Goal: Find contact information: Find contact information

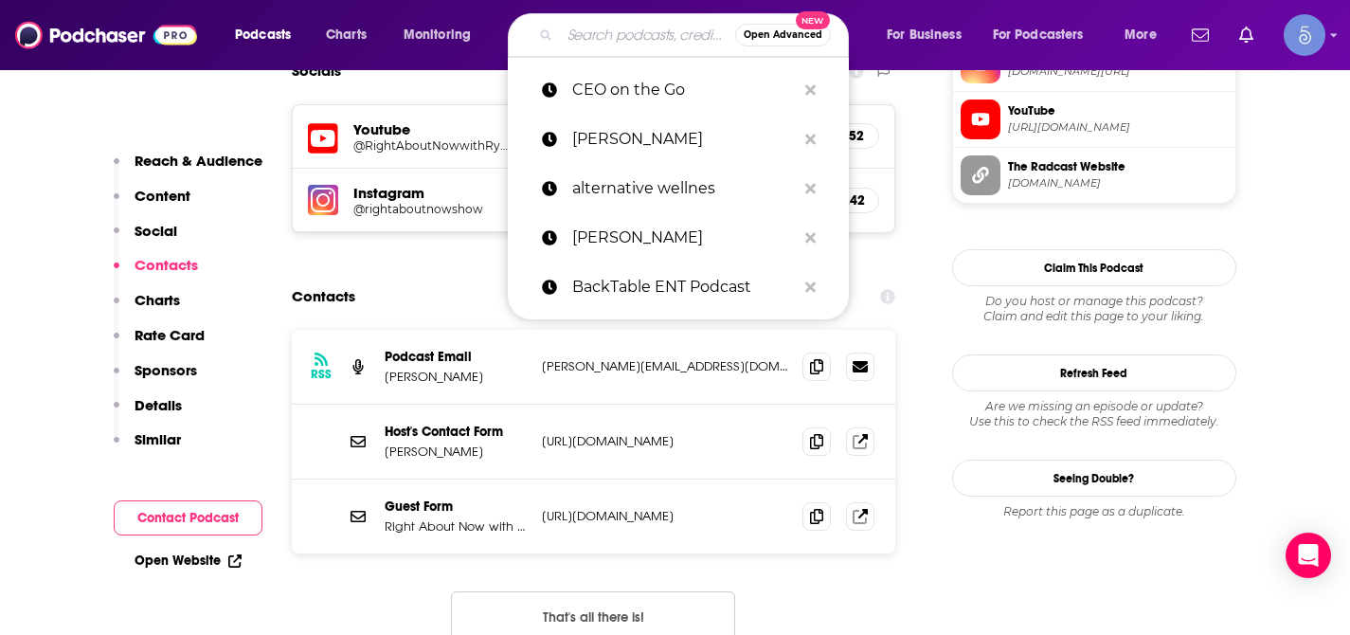
type input "Beyond Boardroom Business Podcast"
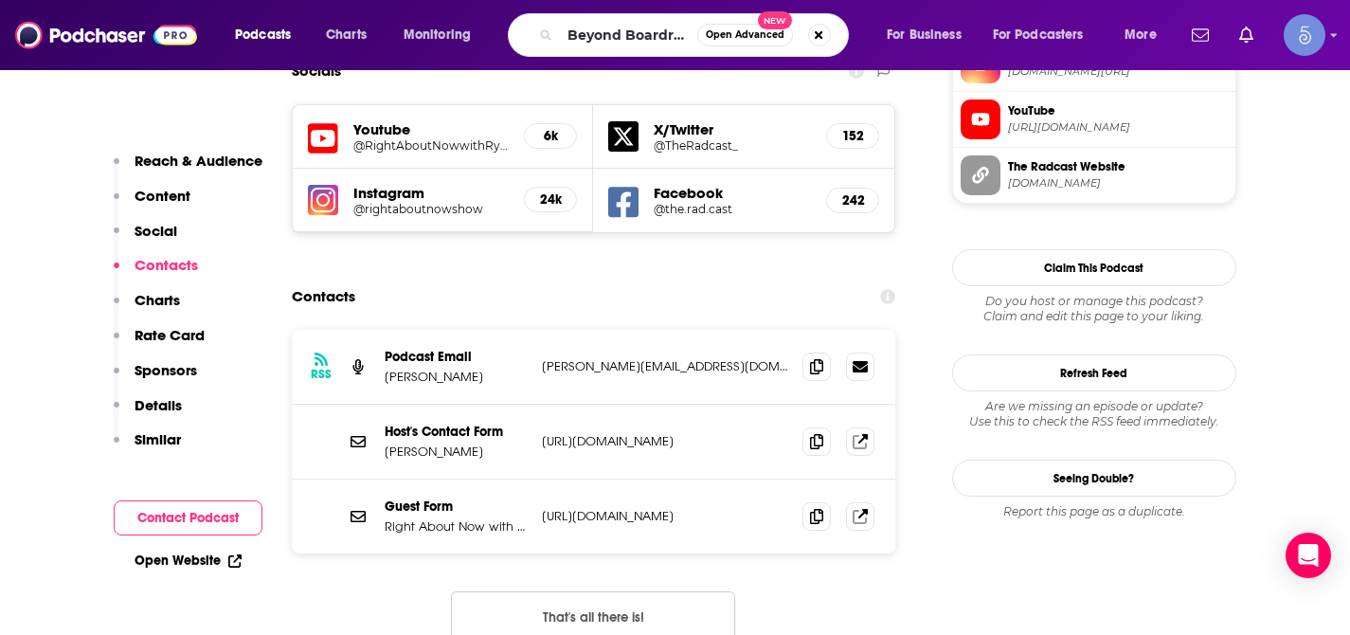
scroll to position [0, 141]
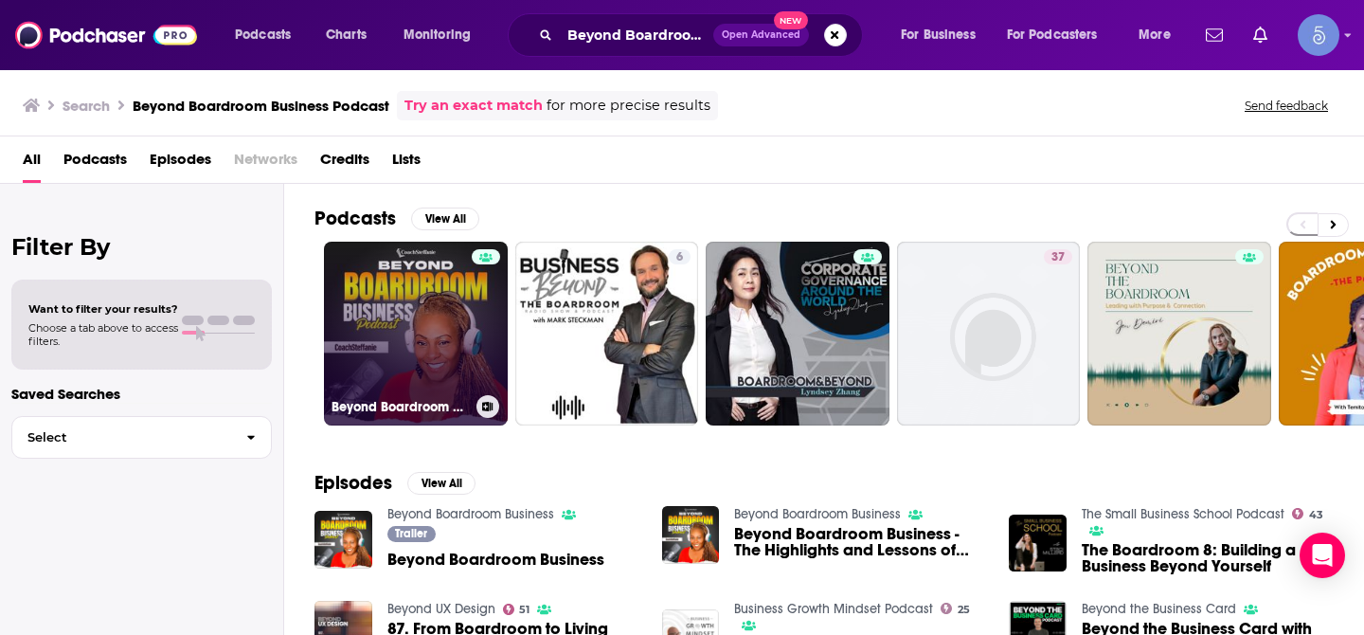
click at [463, 279] on link "Beyond Boardroom Business" at bounding box center [416, 334] width 184 height 184
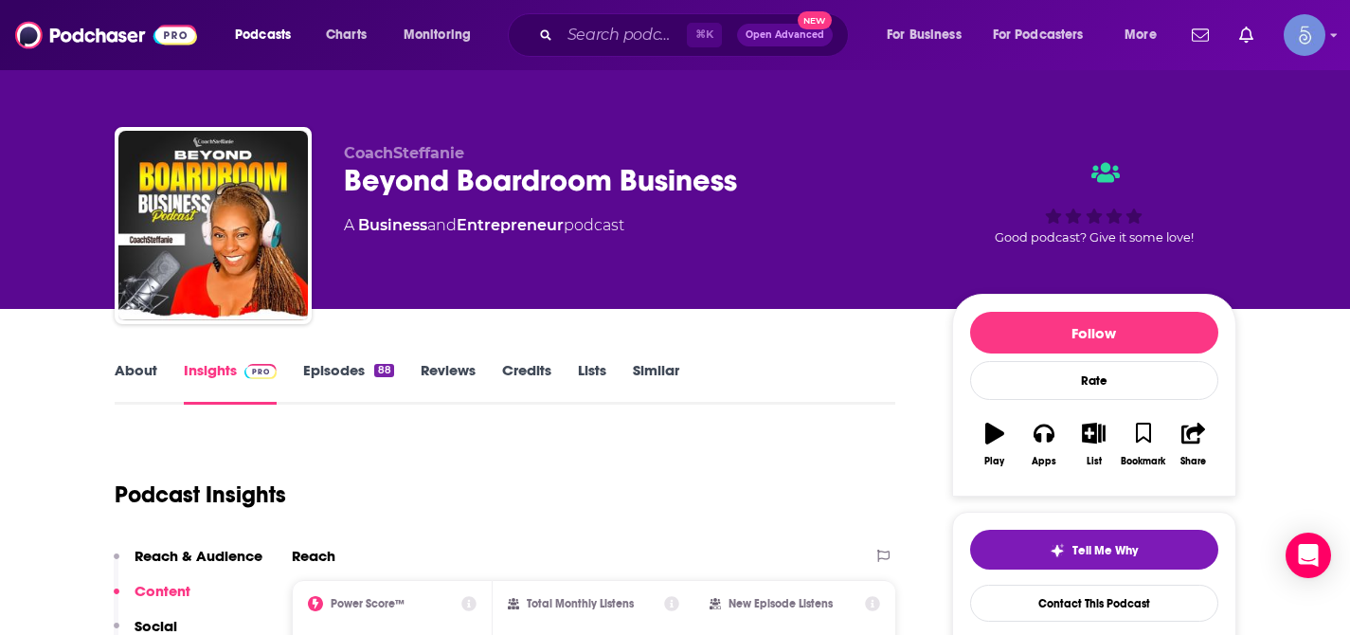
click at [129, 364] on link "About" at bounding box center [136, 383] width 43 height 44
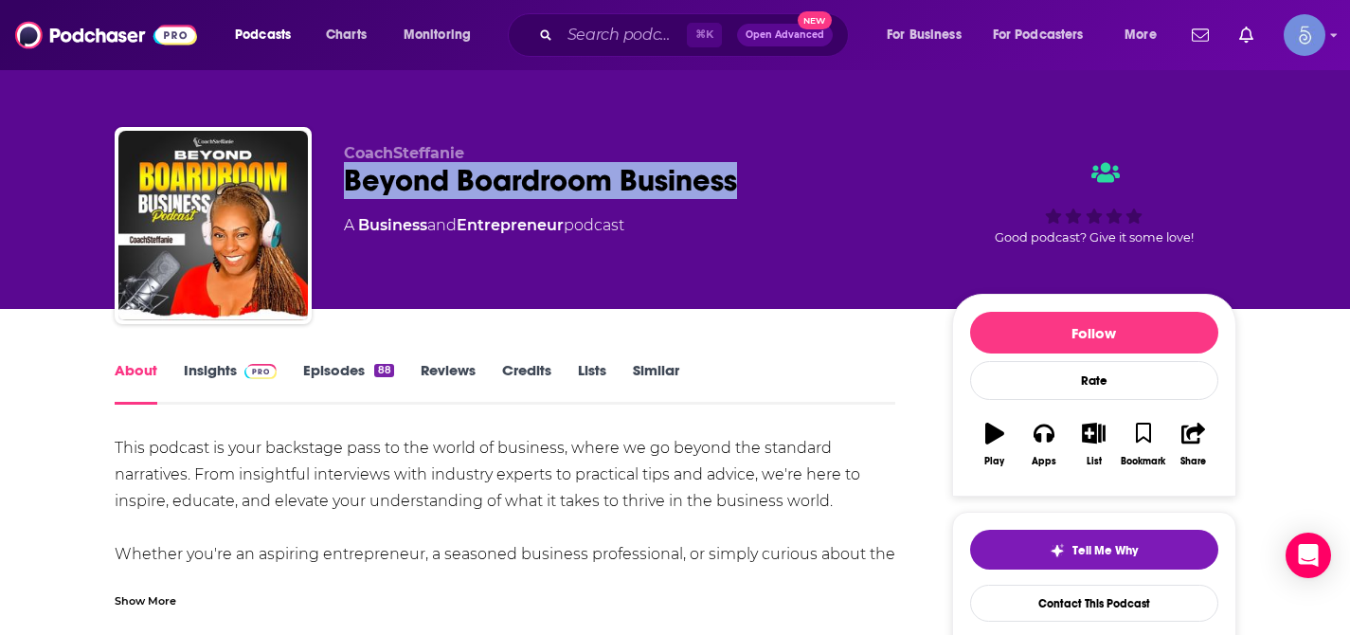
drag, startPoint x: 349, startPoint y: 183, endPoint x: 759, endPoint y: 187, distance: 410.2
click at [759, 187] on div "Beyond Boardroom Business" at bounding box center [633, 180] width 578 height 37
copy h1 "Beyond Boardroom Business"
click at [611, 35] on input "Search podcasts, credits, & more..." at bounding box center [623, 35] width 127 height 30
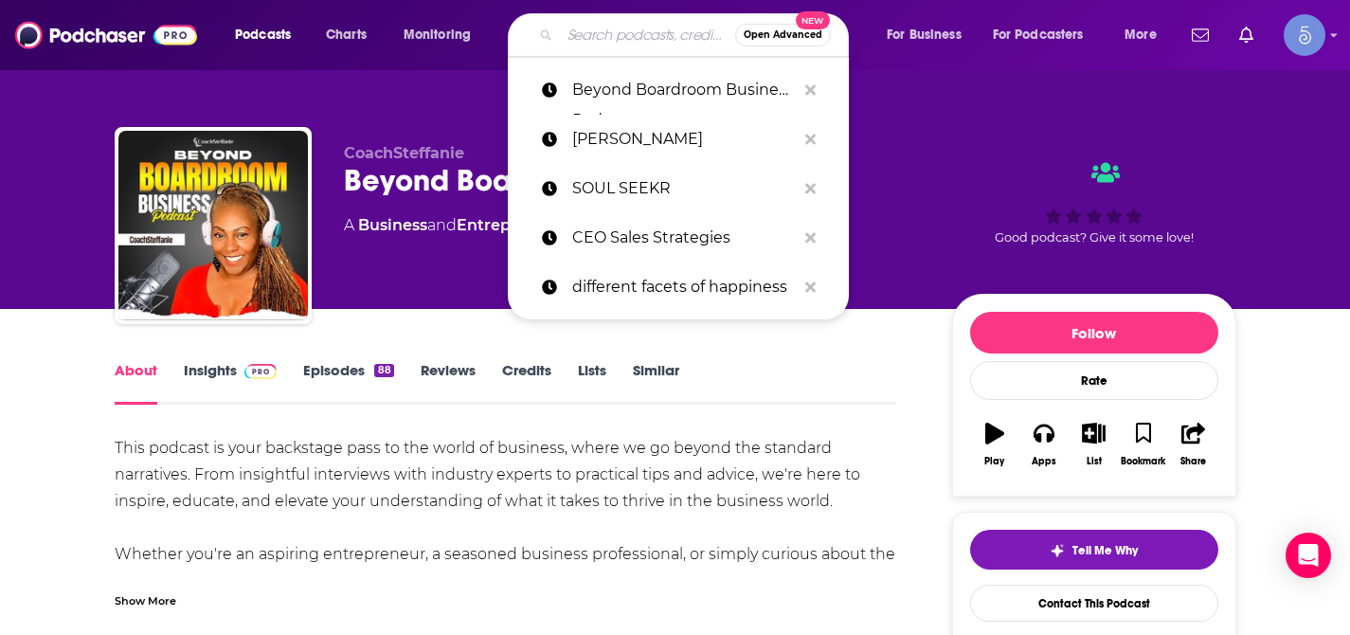
paste input "Right About Now with [PERSON_NAME]"
type input "Right About Now with [PERSON_NAME]"
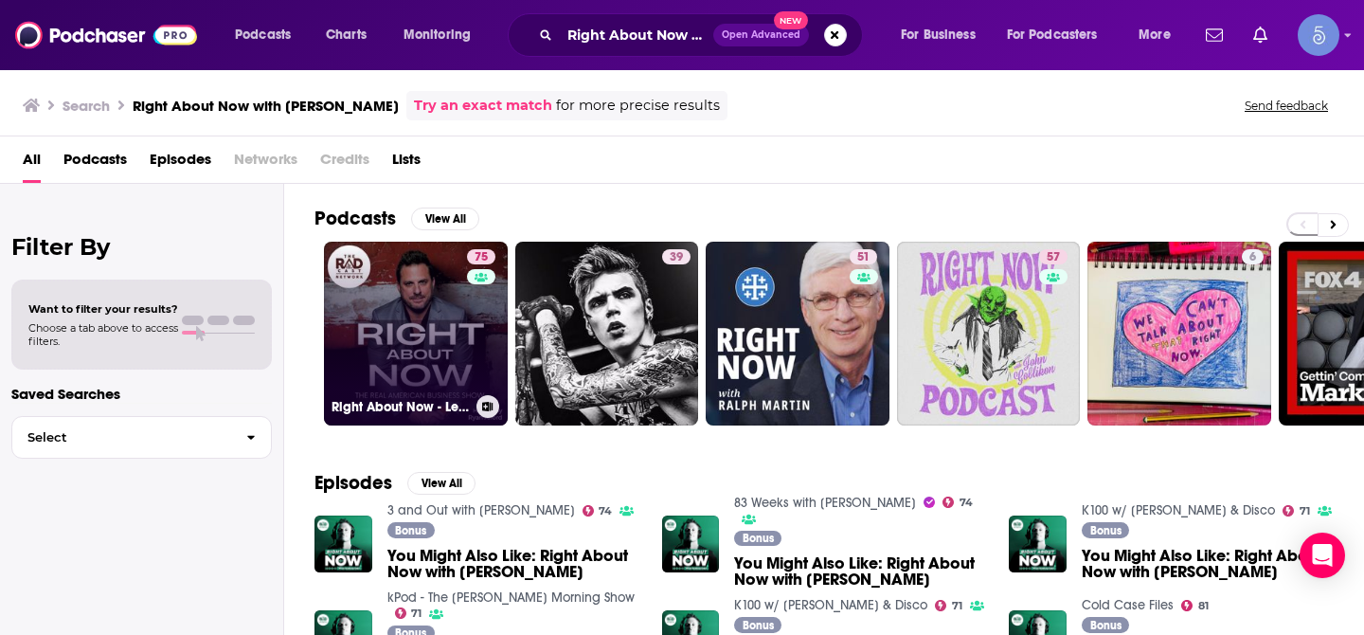
click at [378, 303] on link "75 Right About Now - Legendary Business Advice" at bounding box center [416, 334] width 184 height 184
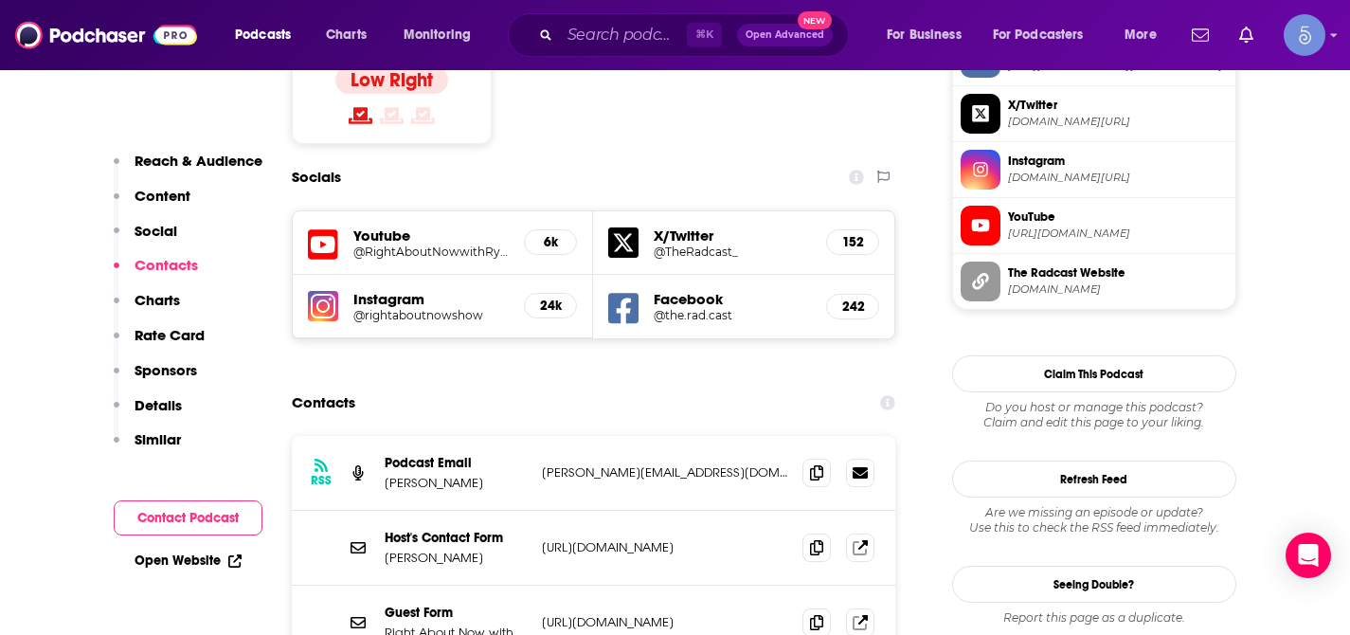
scroll to position [1699, 0]
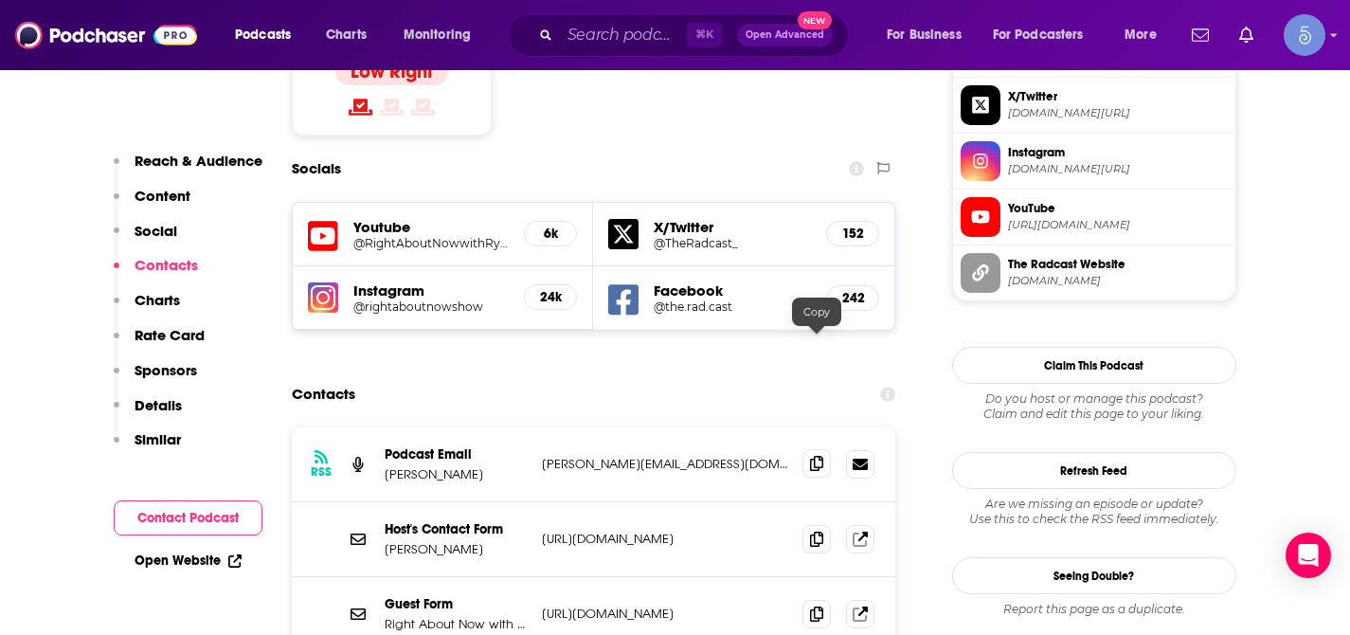
click at [810, 456] on icon at bounding box center [816, 463] width 13 height 15
click at [861, 606] on icon at bounding box center [860, 613] width 14 height 14
click at [618, 41] on input "Search podcasts, credits, & more..." at bounding box center [623, 35] width 127 height 30
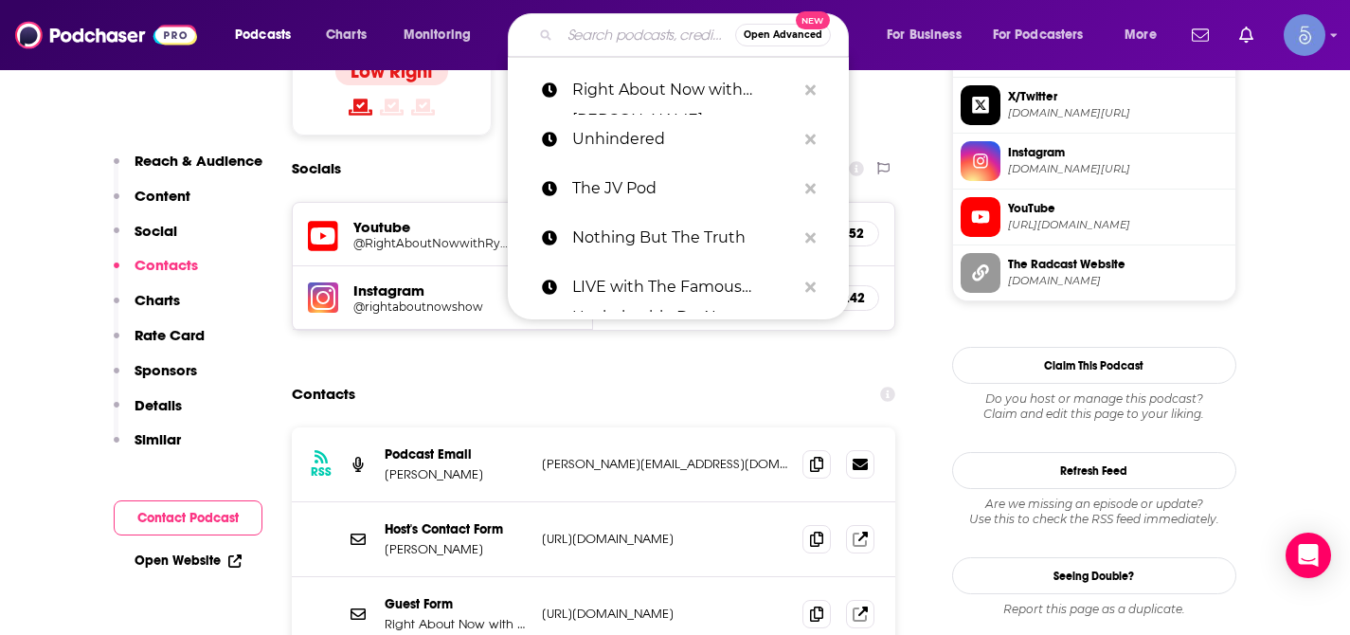
paste input "Accelerate Your Business Growth"
type input "Accelerate Your Business Growth"
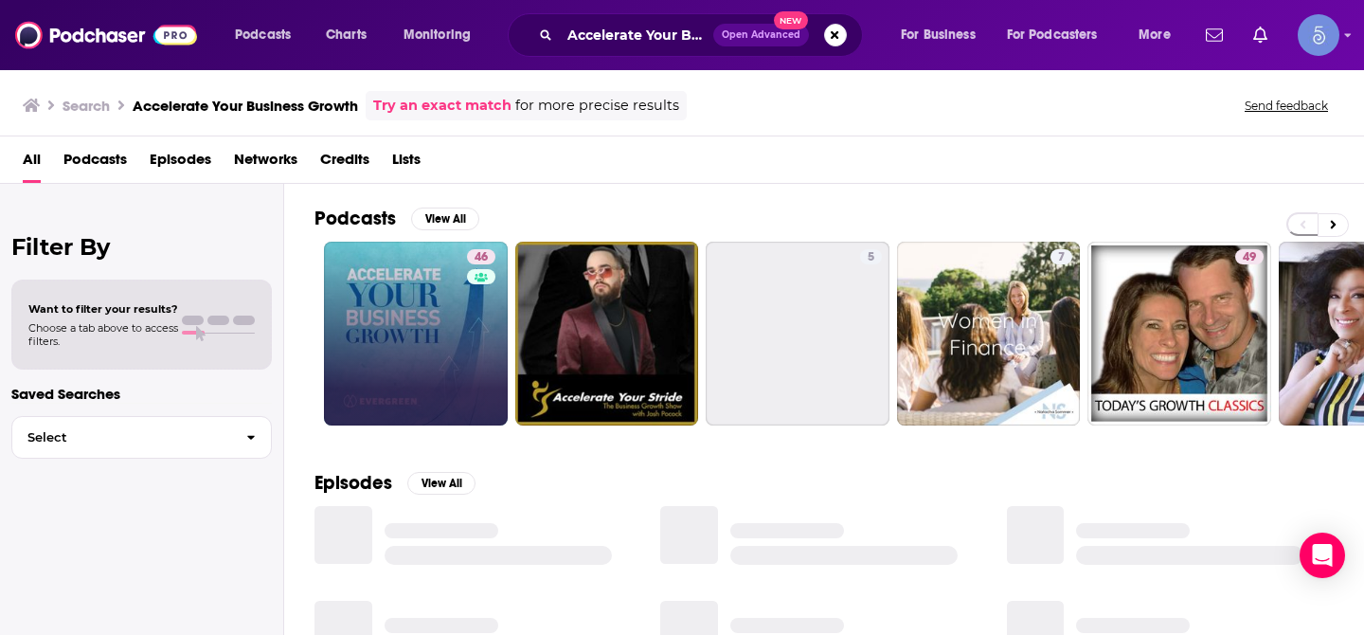
click at [425, 299] on link "46" at bounding box center [416, 334] width 184 height 184
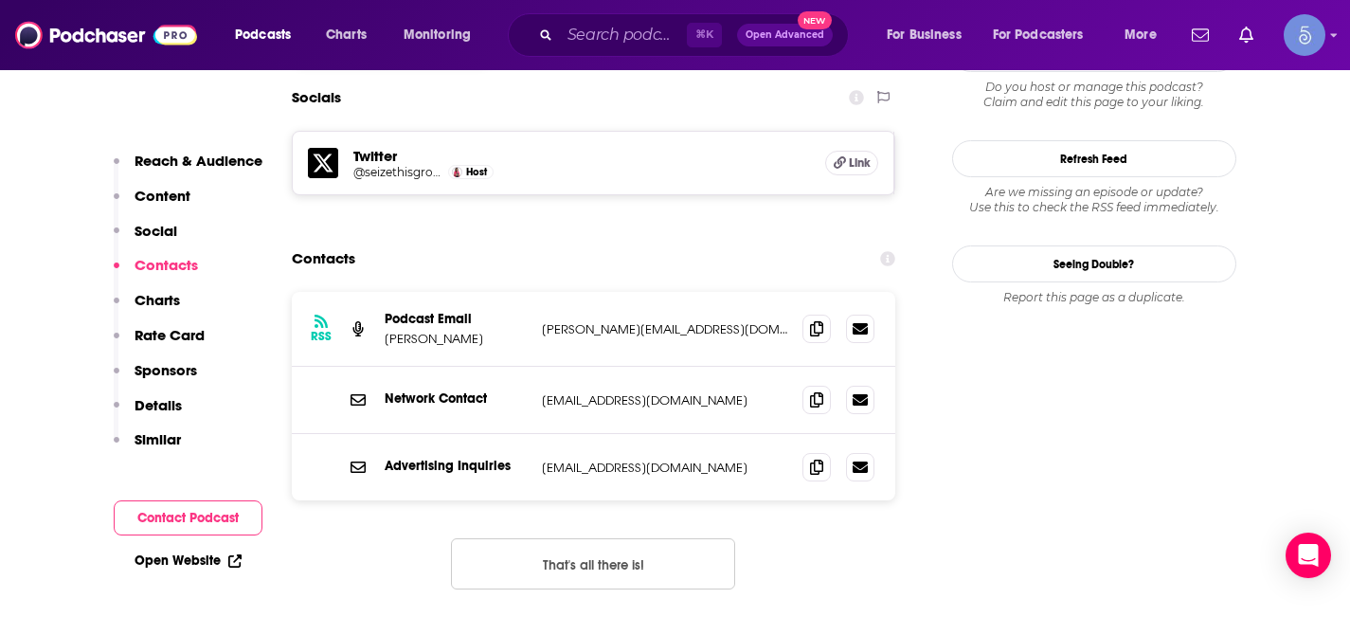
scroll to position [1738, 0]
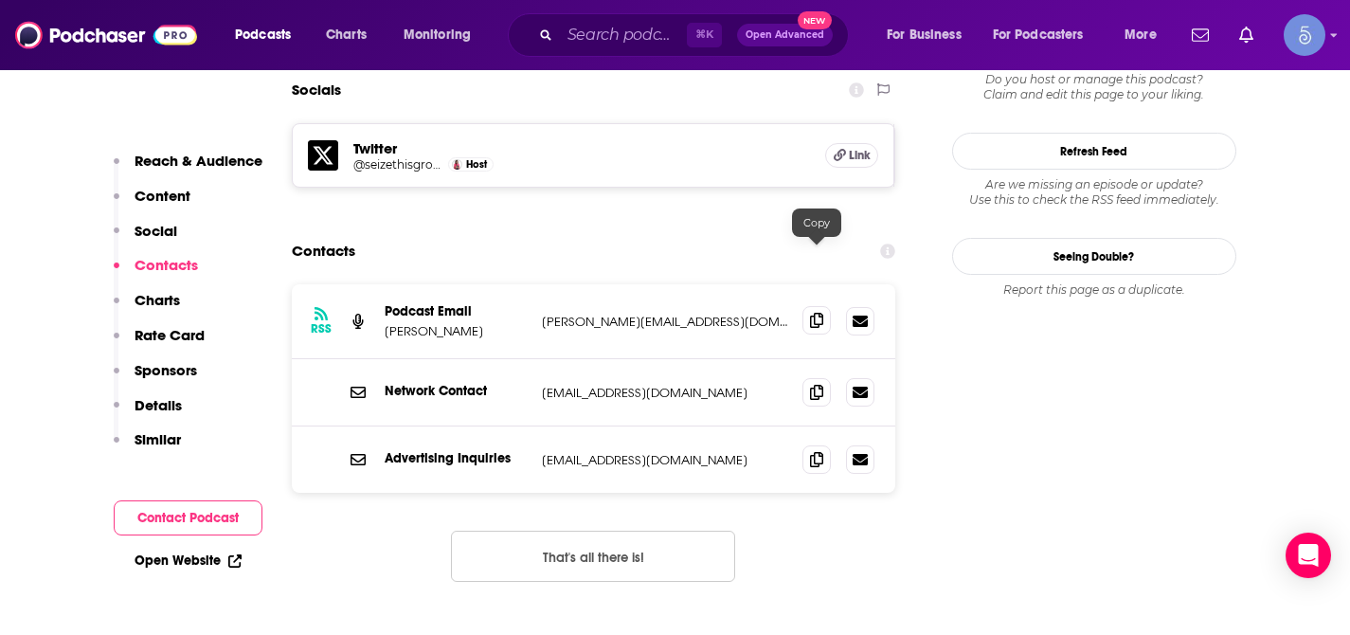
click at [824, 306] on span at bounding box center [816, 320] width 28 height 28
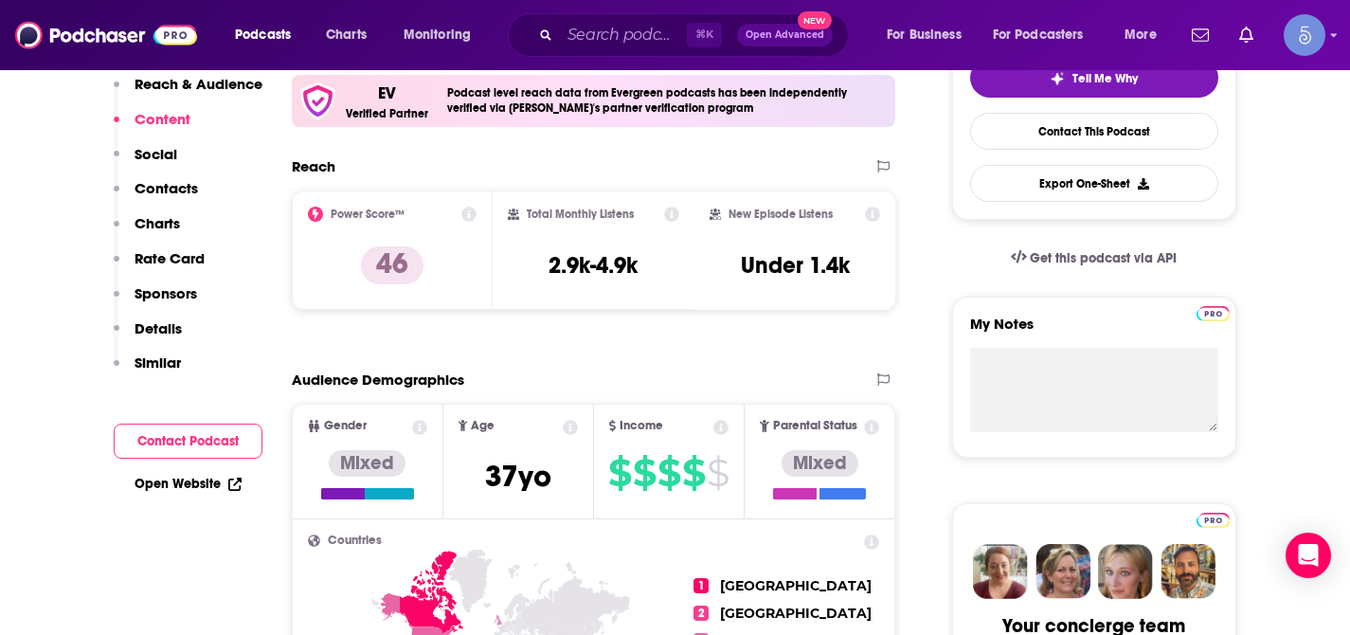
scroll to position [0, 0]
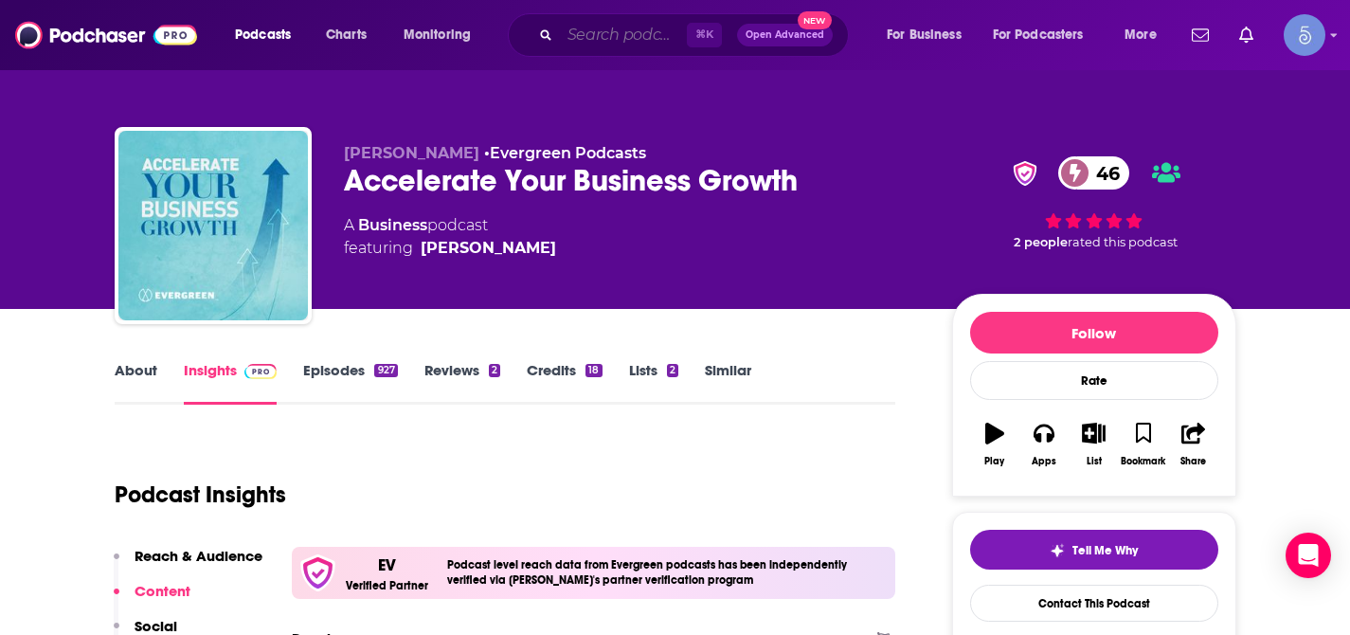
click at [598, 33] on input "Search podcasts, credits, & more..." at bounding box center [623, 35] width 127 height 30
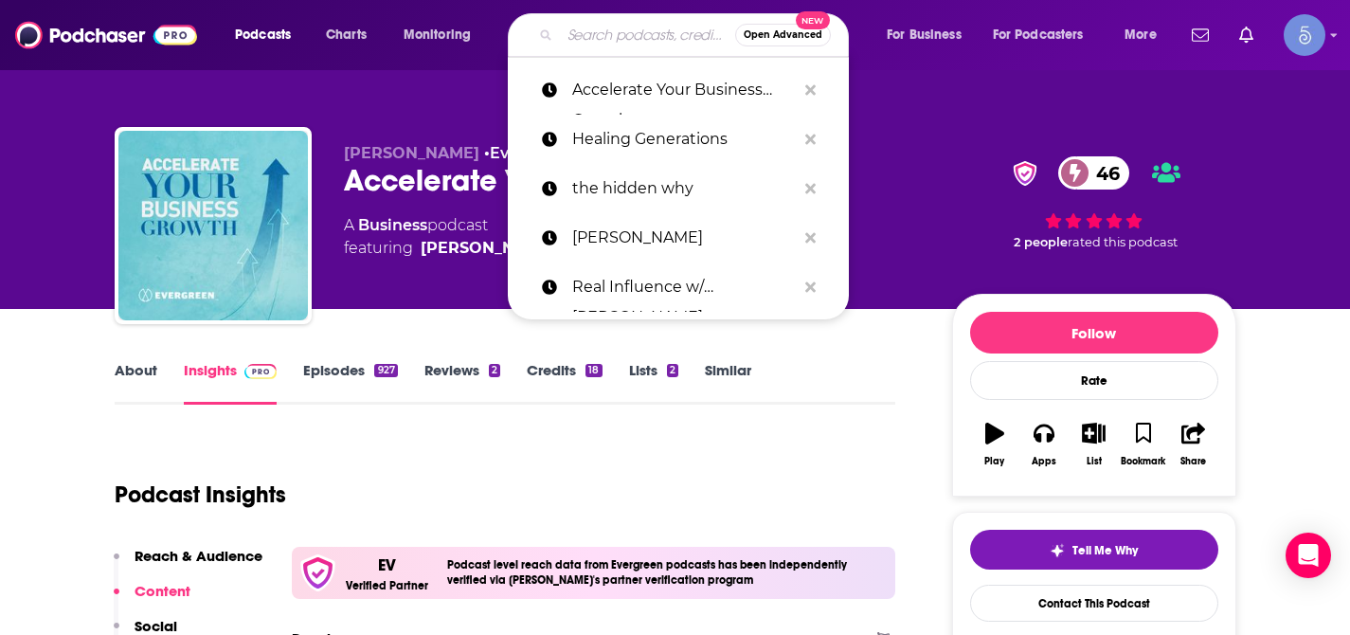
paste input "Delivering Marketing Joy"
type input "Delivering Marketing Joy"
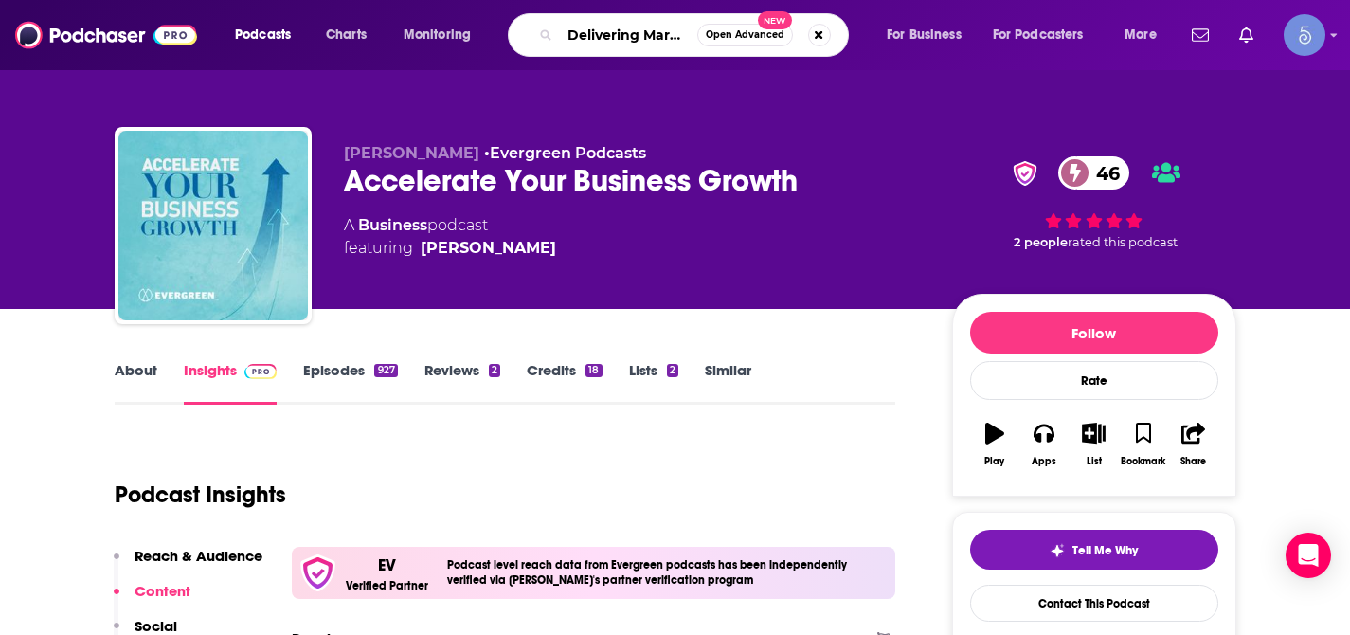
scroll to position [0, 54]
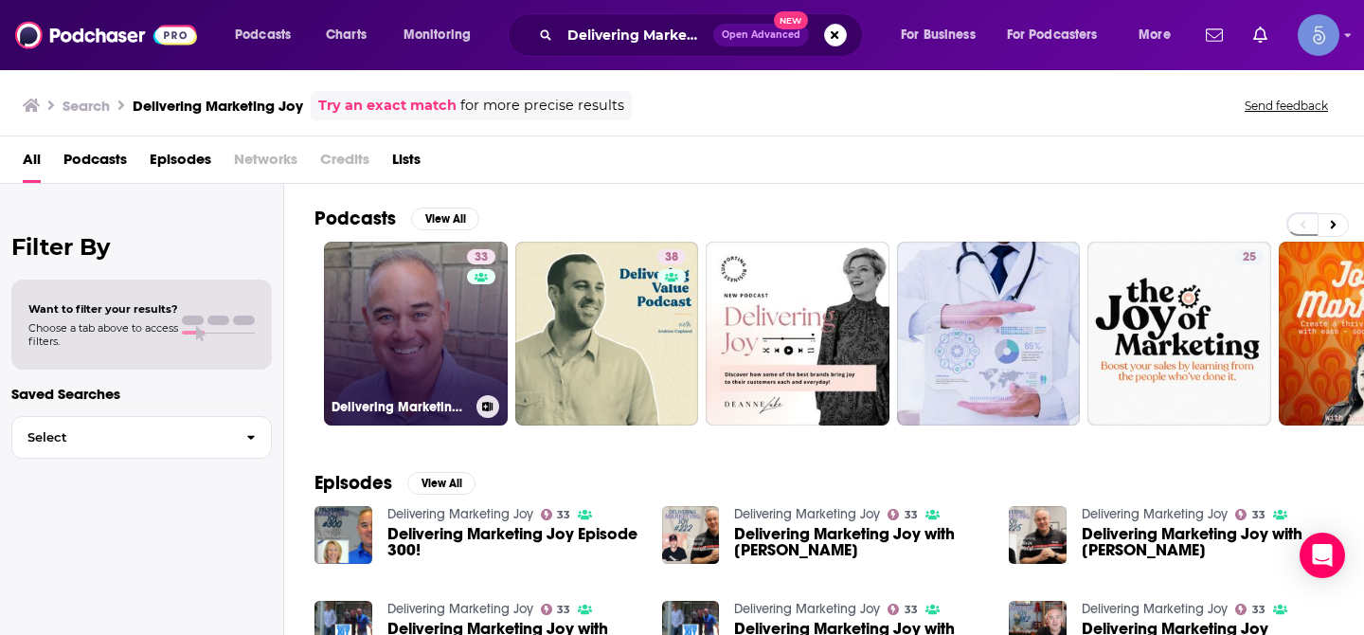
click at [376, 310] on link "33 Delivering Marketing Joy" at bounding box center [416, 334] width 184 height 184
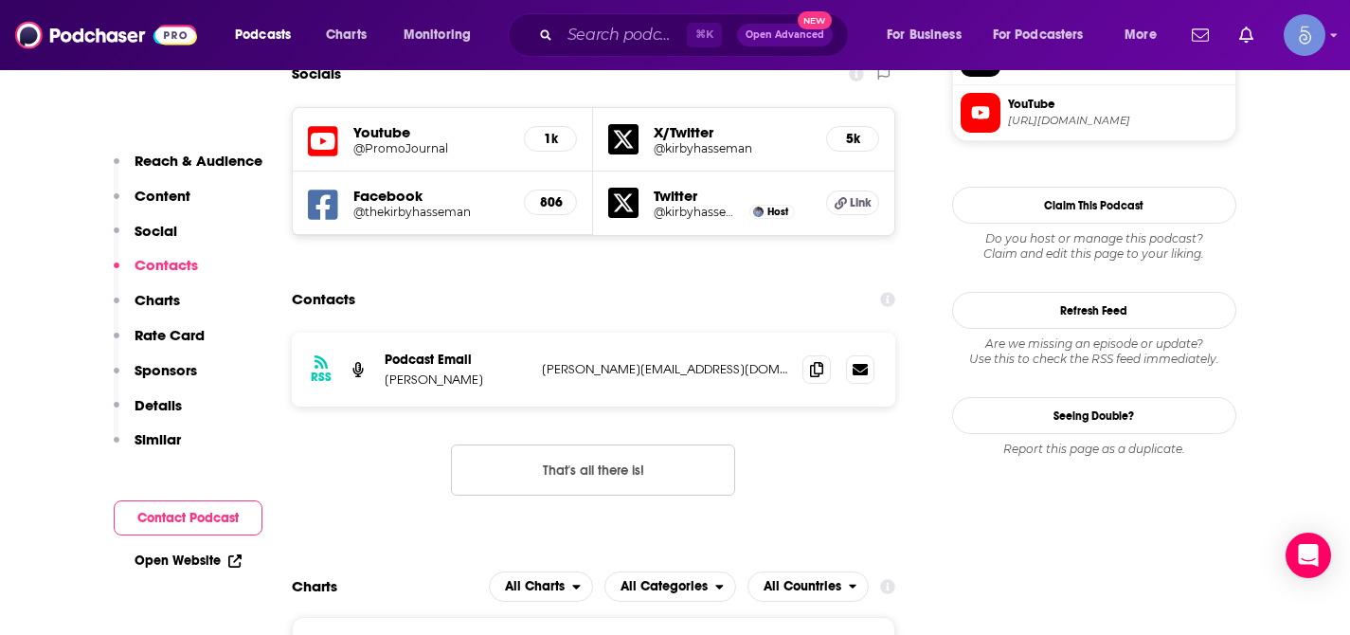
scroll to position [1736, 0]
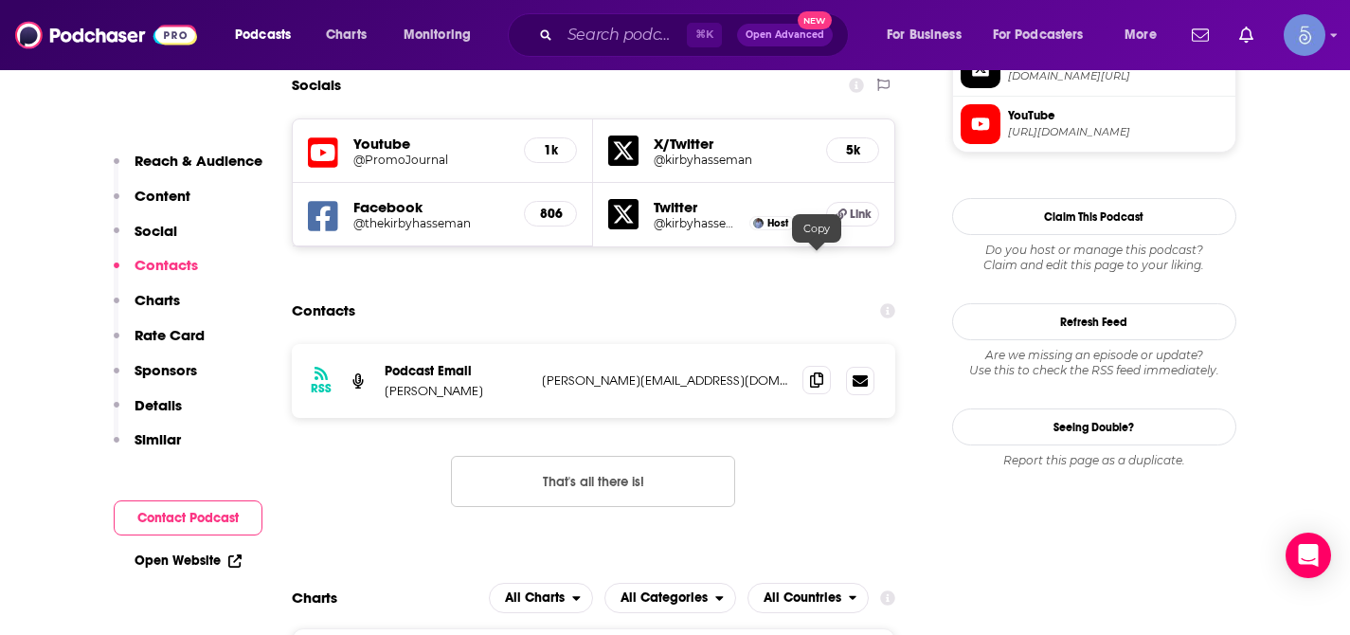
click at [814, 372] on icon at bounding box center [816, 379] width 13 height 15
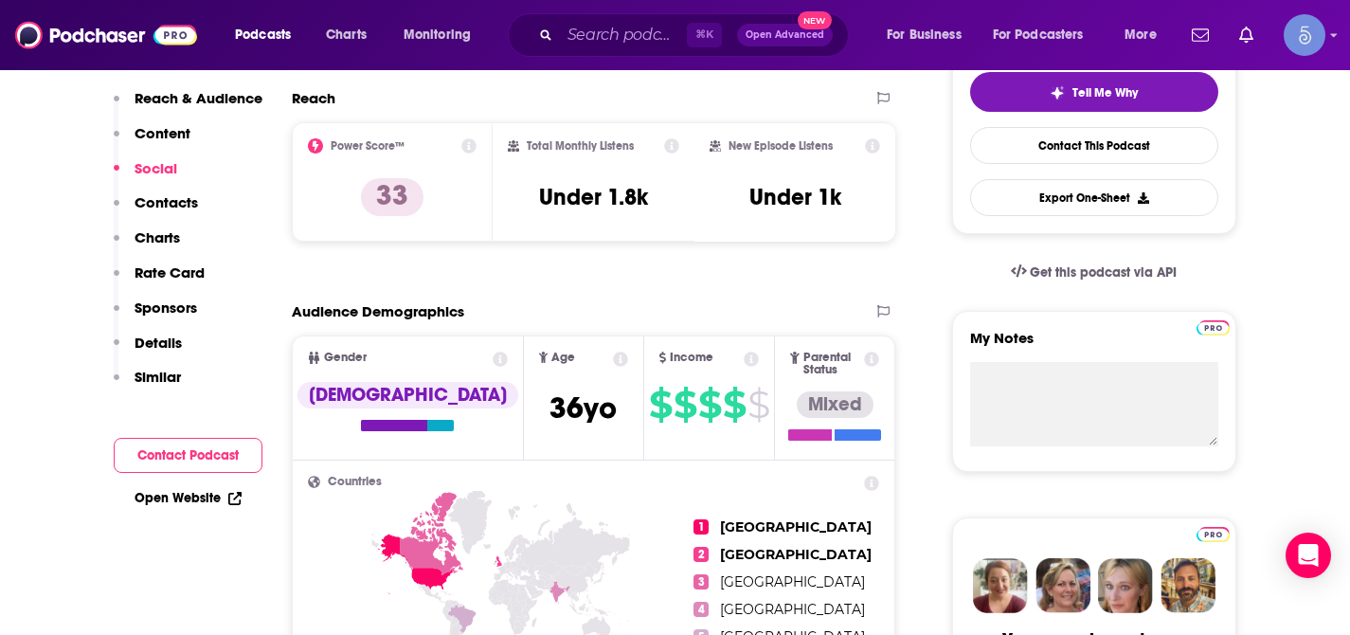
scroll to position [0, 0]
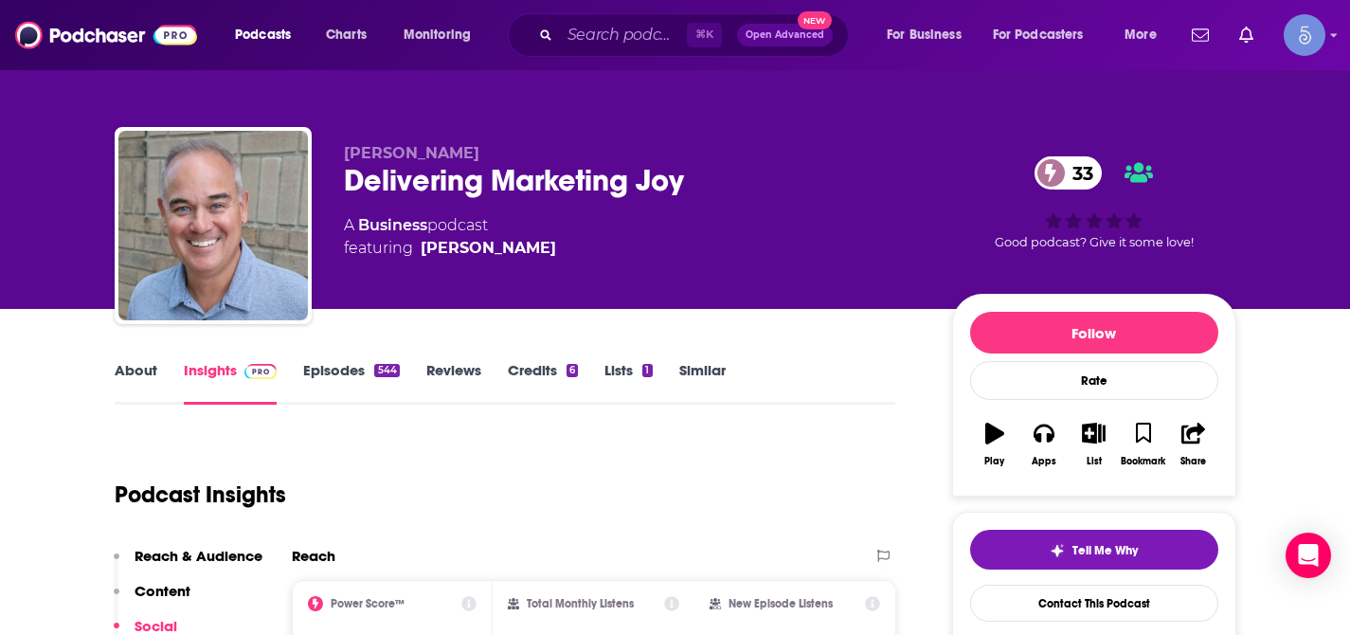
click at [369, 153] on span "[PERSON_NAME]" at bounding box center [411, 153] width 135 height 18
copy span "[PERSON_NAME]"
click at [589, 31] on input "Search podcasts, credits, & more..." at bounding box center [623, 35] width 127 height 30
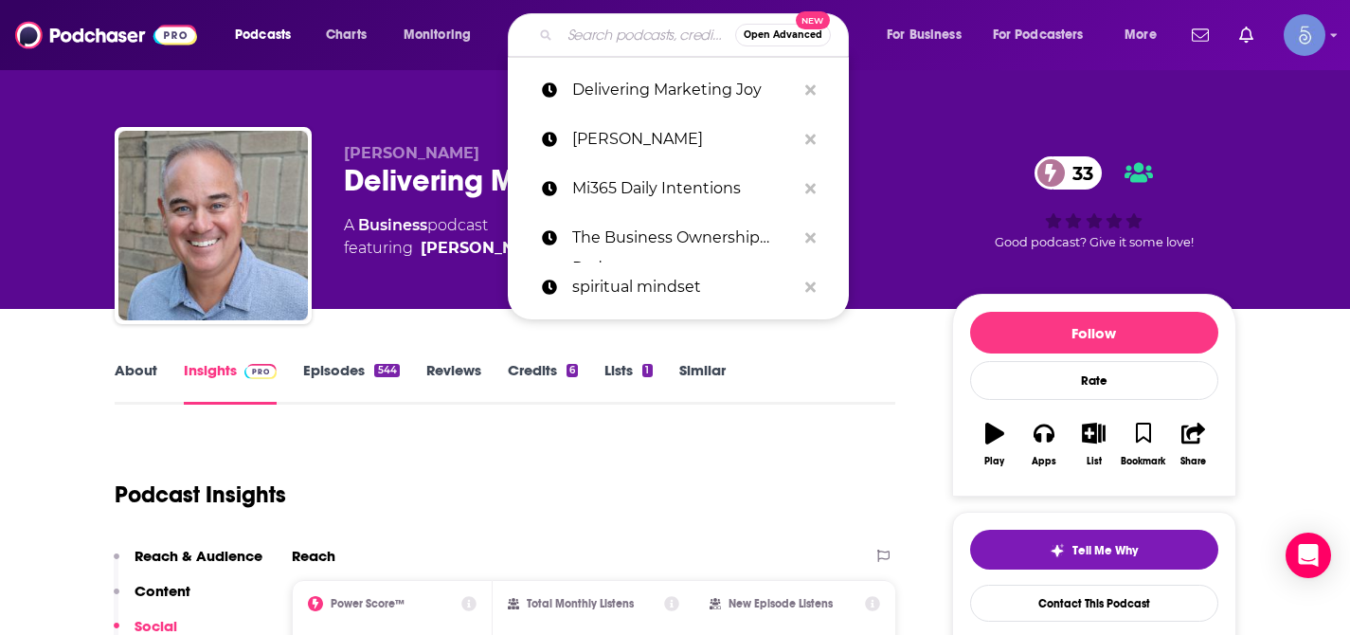
paste input "Strategy and Leadership Podcast"
type input "Strategy and Leadership Podcast"
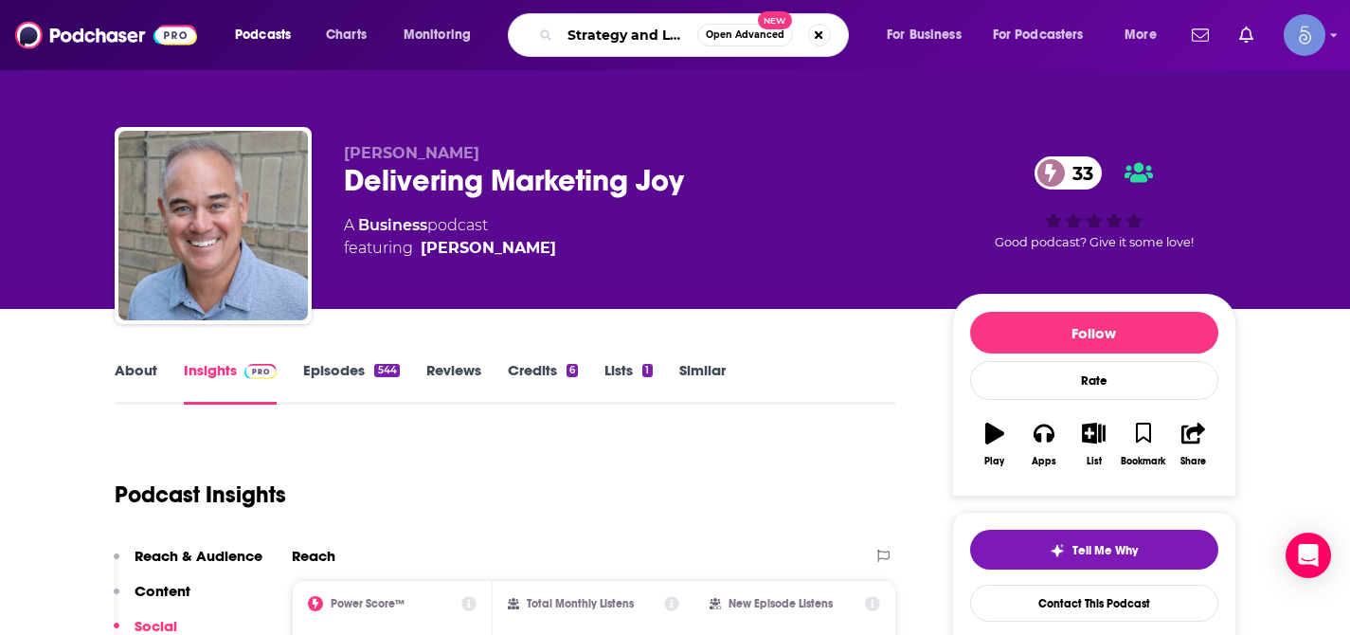
scroll to position [0, 110]
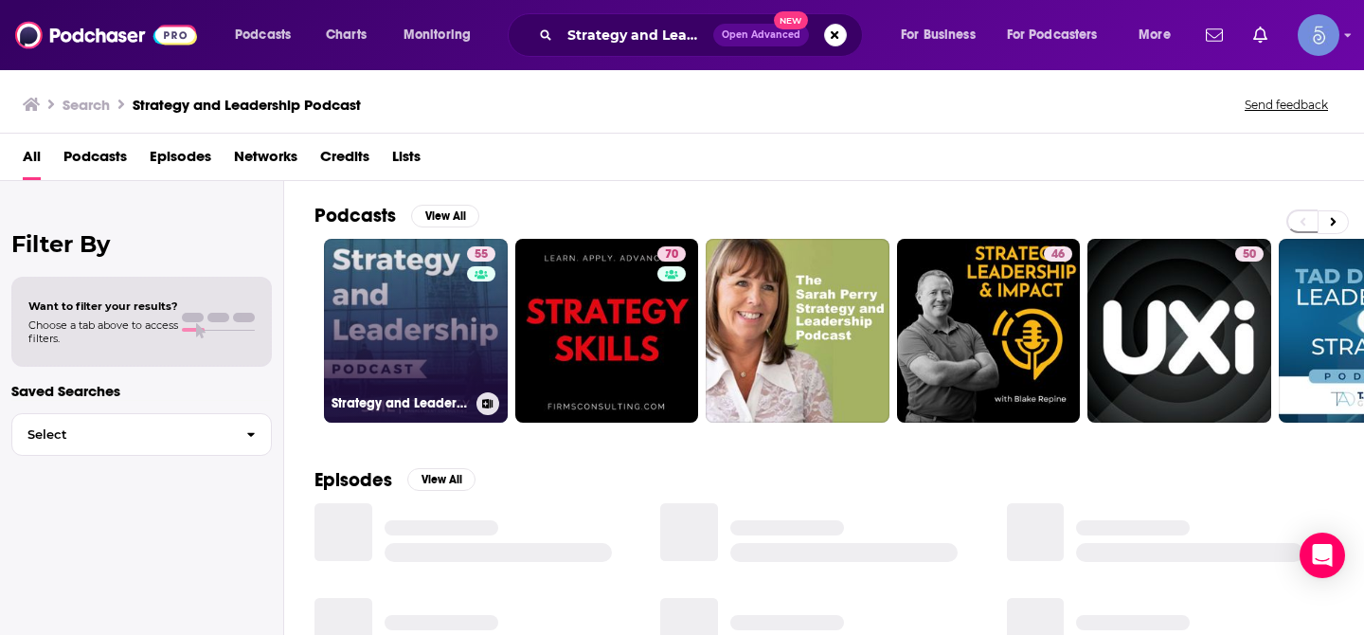
click at [418, 282] on link "55 Strategy and Leadership Podcast" at bounding box center [416, 331] width 184 height 184
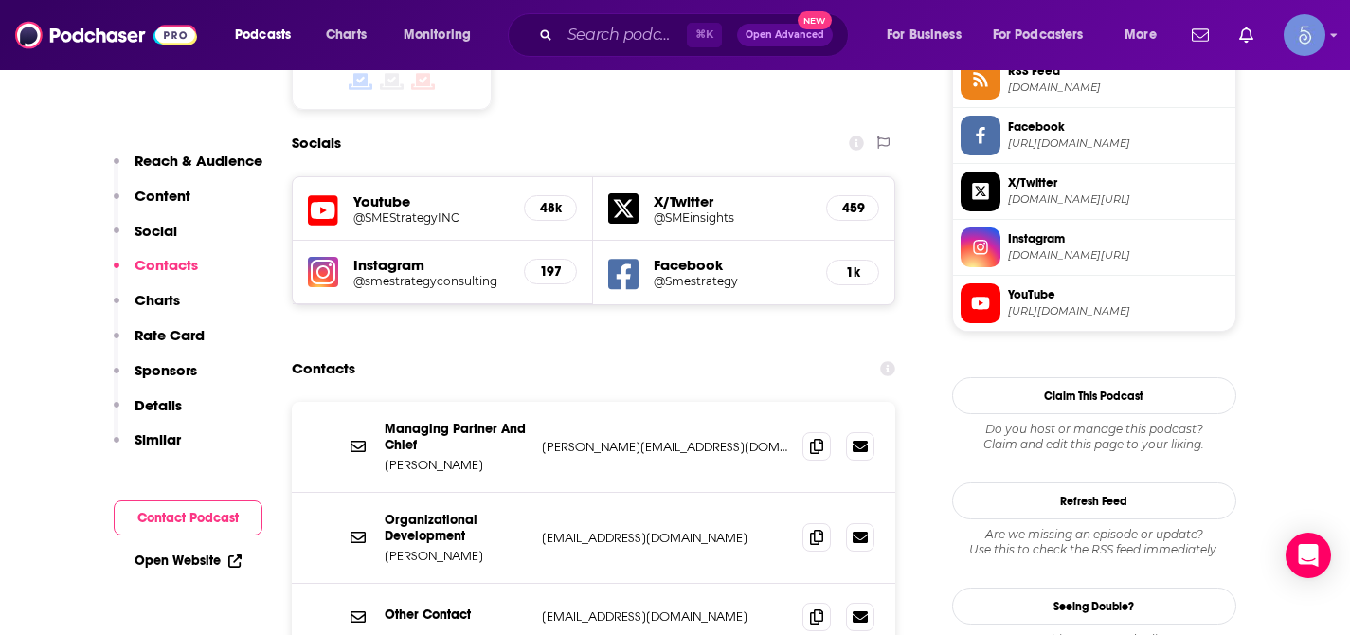
scroll to position [1614, 0]
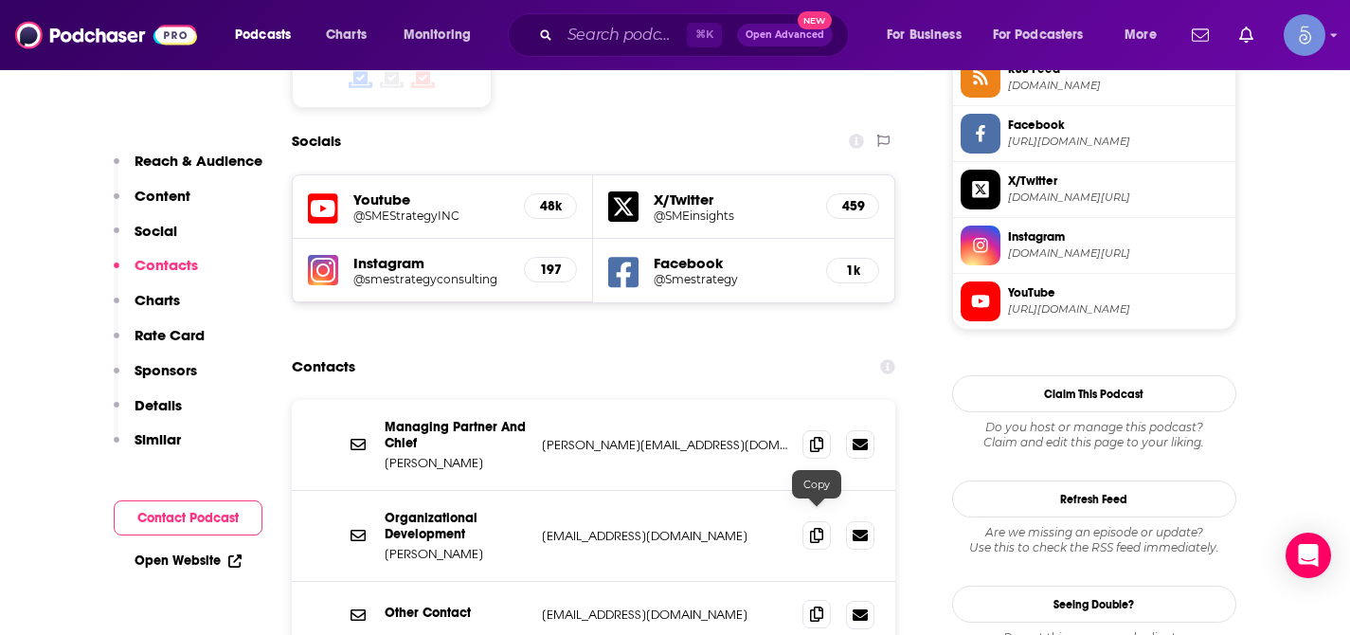
click at [807, 600] on span at bounding box center [816, 614] width 28 height 28
click at [643, 39] on input "Search podcasts, credits, & more..." at bounding box center [623, 35] width 127 height 30
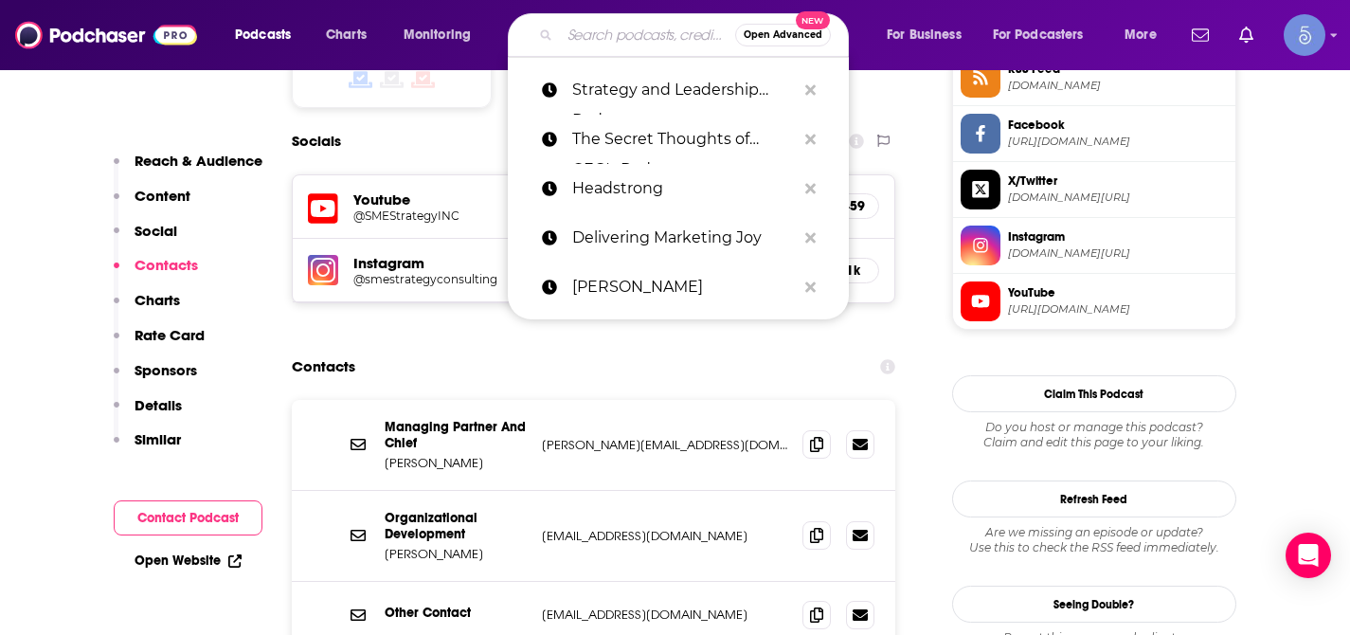
paste input "THINK Business with [PERSON_NAME]"
type input "THINK Business with [PERSON_NAME]"
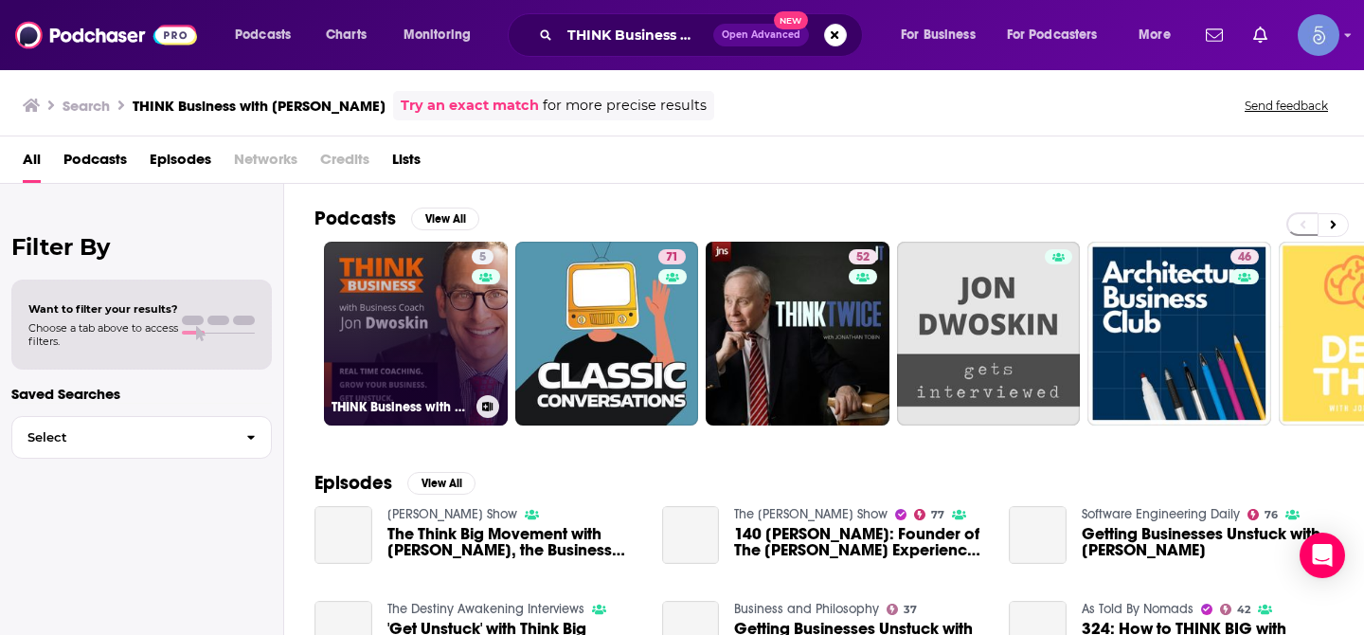
click at [441, 294] on link "5 THINK Business with [PERSON_NAME]" at bounding box center [416, 334] width 184 height 184
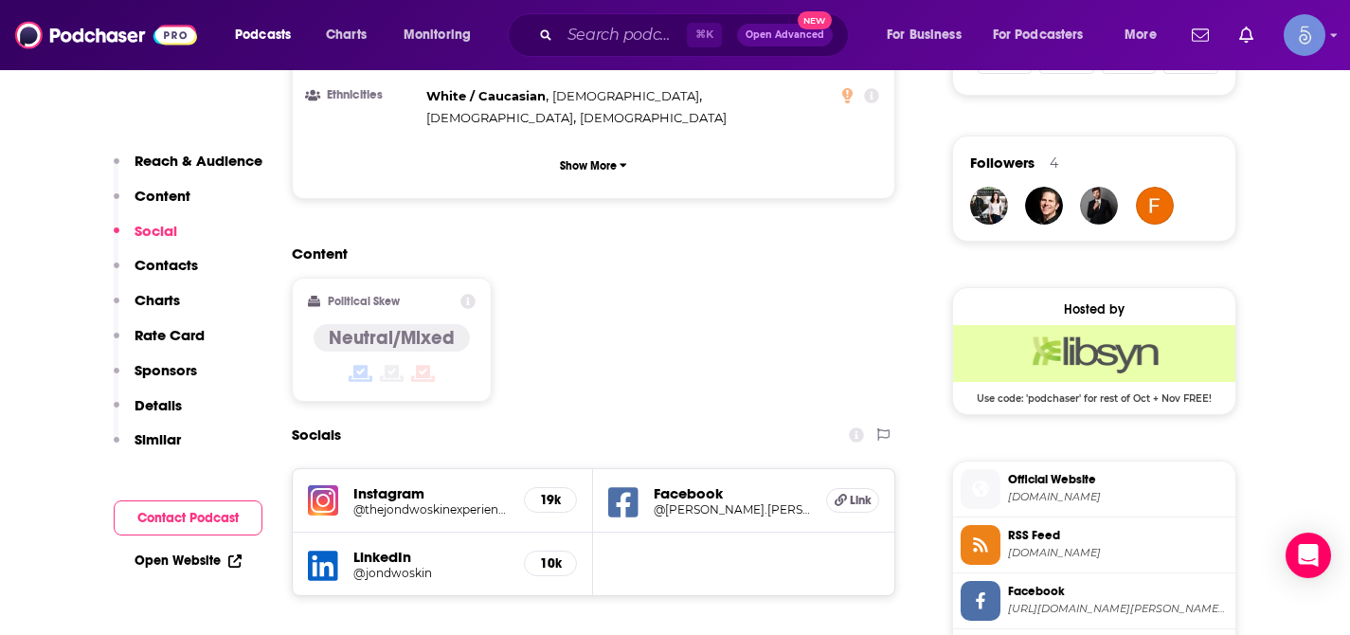
scroll to position [1328, 0]
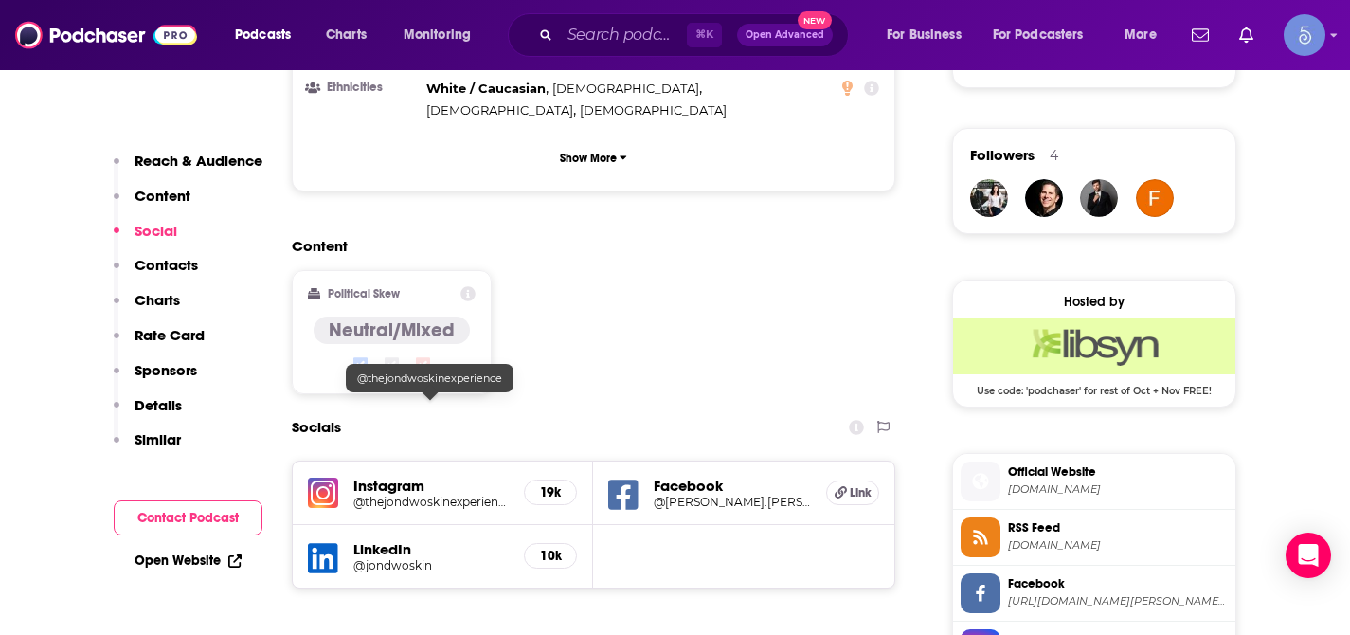
click at [459, 495] on h5 "@thejondwoskinexperience" at bounding box center [431, 502] width 156 height 14
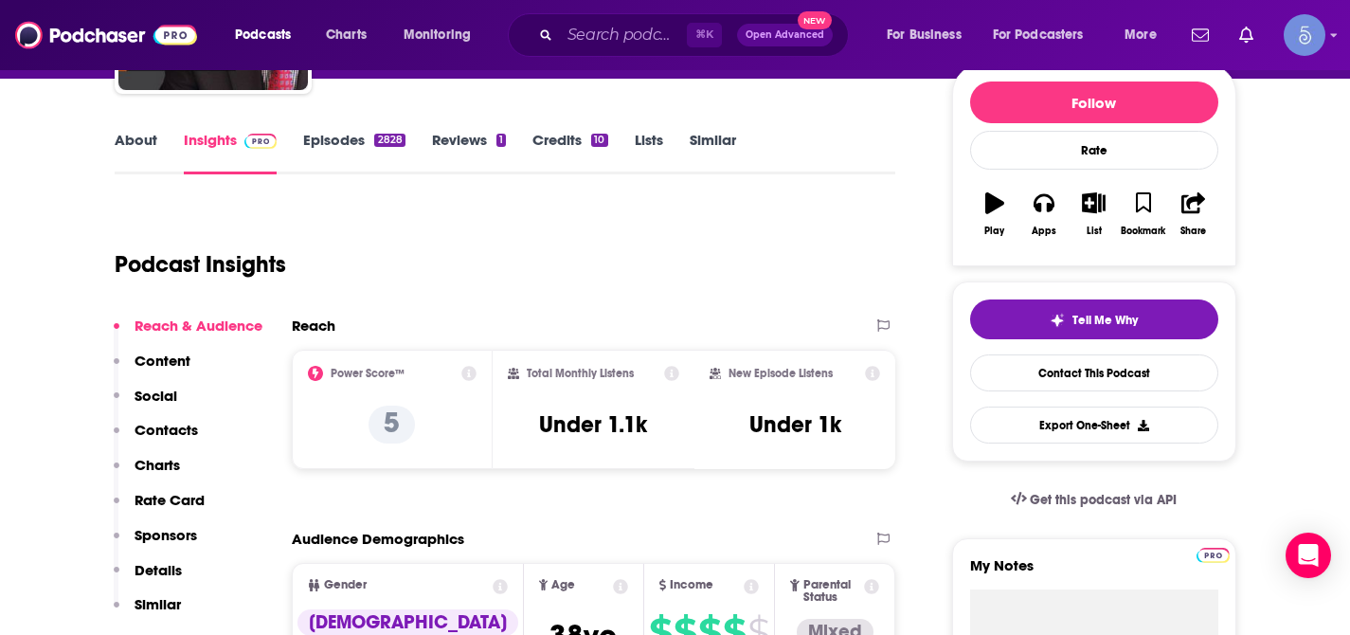
scroll to position [0, 0]
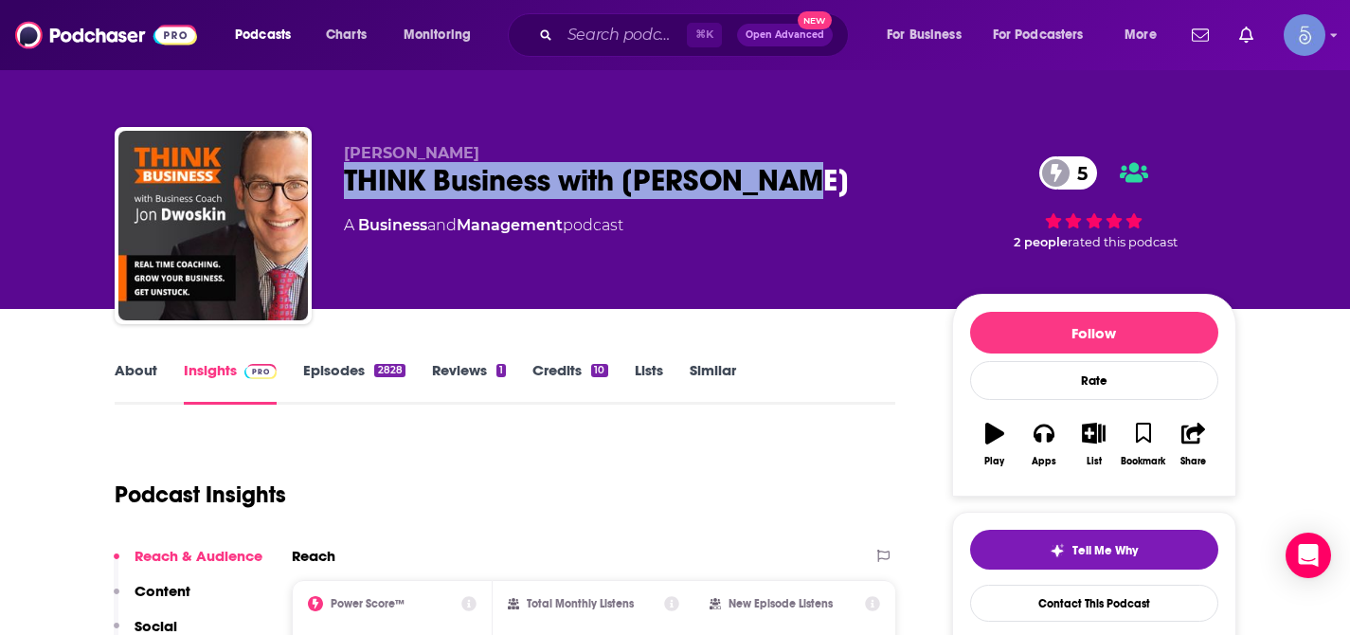
drag, startPoint x: 342, startPoint y: 183, endPoint x: 800, endPoint y: 189, distance: 457.6
click at [800, 189] on div "[PERSON_NAME] THINK Business with [PERSON_NAME] 5 A Business and Management pod…" at bounding box center [676, 229] width 1122 height 205
copy h2 "THINK Business with [PERSON_NAME]"
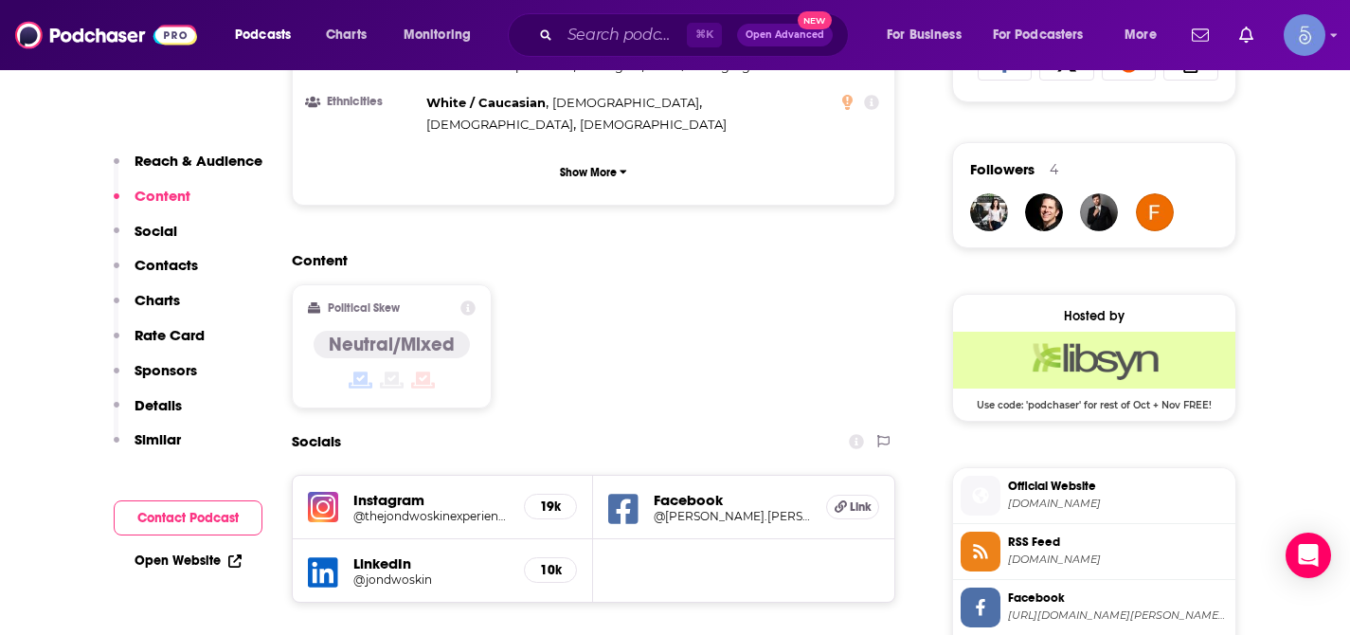
scroll to position [1371, 0]
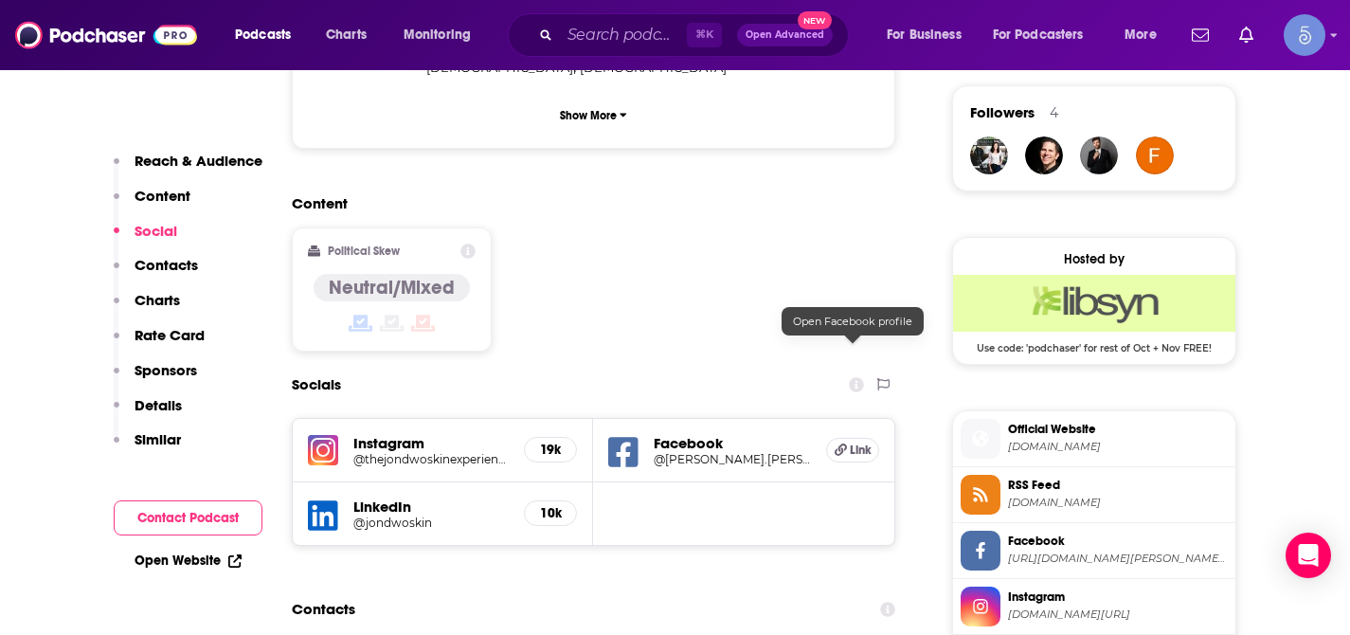
click at [846, 438] on h5 "Link" at bounding box center [852, 450] width 53 height 25
click at [546, 505] on h5 "10k" at bounding box center [550, 513] width 21 height 16
click at [394, 497] on h5 "LinkedIn" at bounding box center [431, 506] width 156 height 18
click at [401, 515] on h5 "@jondwoskin" at bounding box center [431, 522] width 156 height 14
